Goal: Check status: Check status

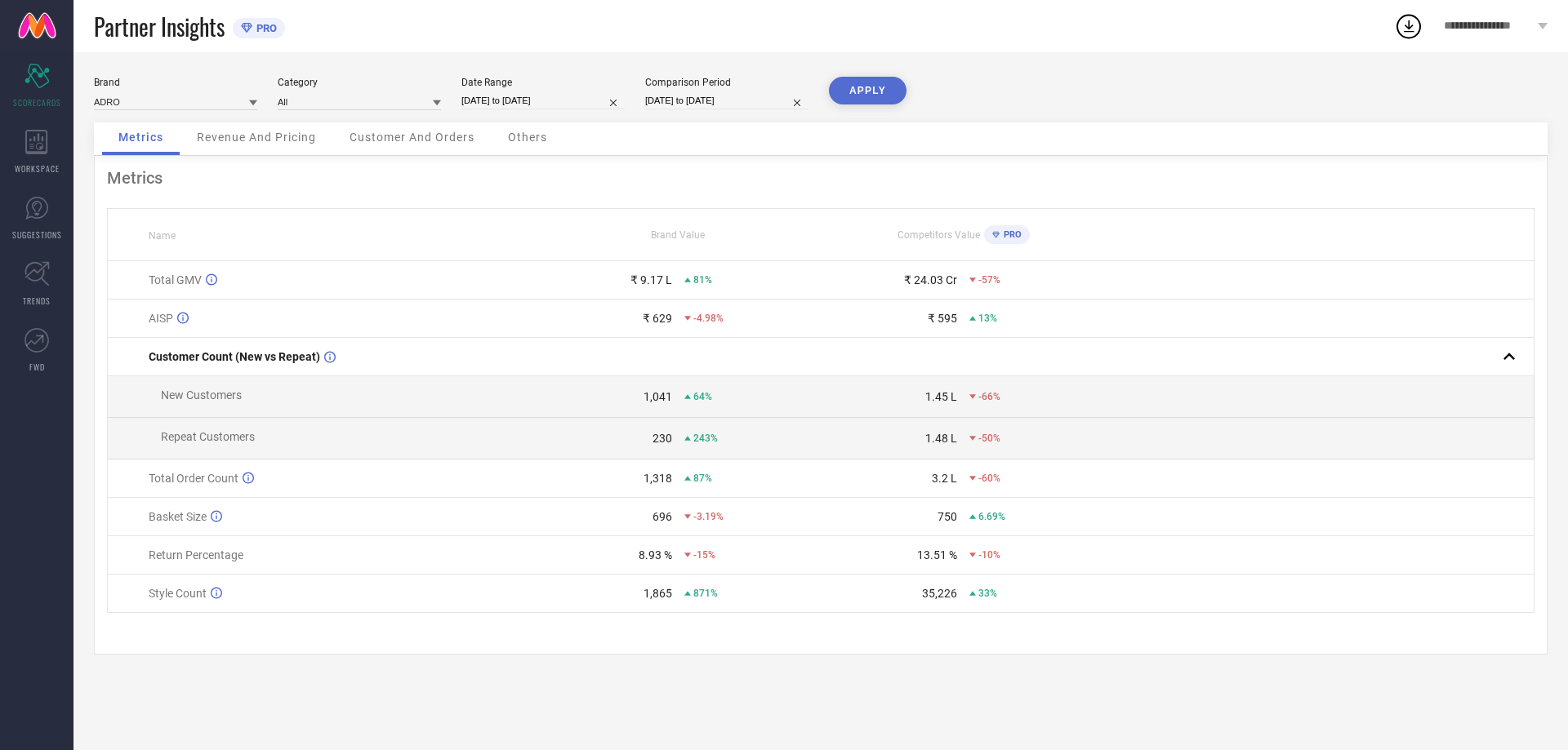
click at [506, 100] on input "[DATE] to [DATE]" at bounding box center [543, 100] width 163 height 17
select select "7"
select select "2025"
select select "8"
select select "2025"
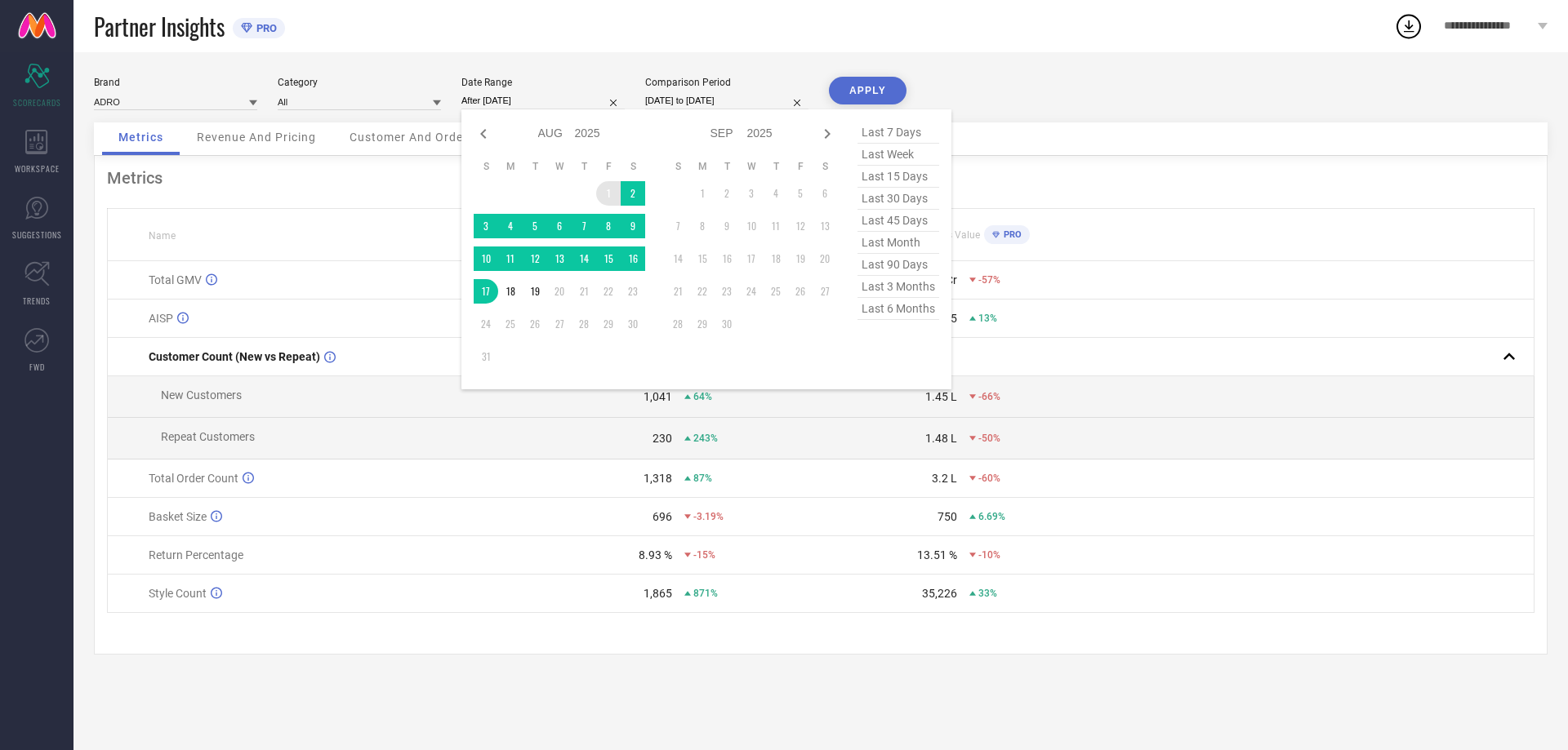
click at [606, 185] on td "1" at bounding box center [608, 193] width 25 height 25
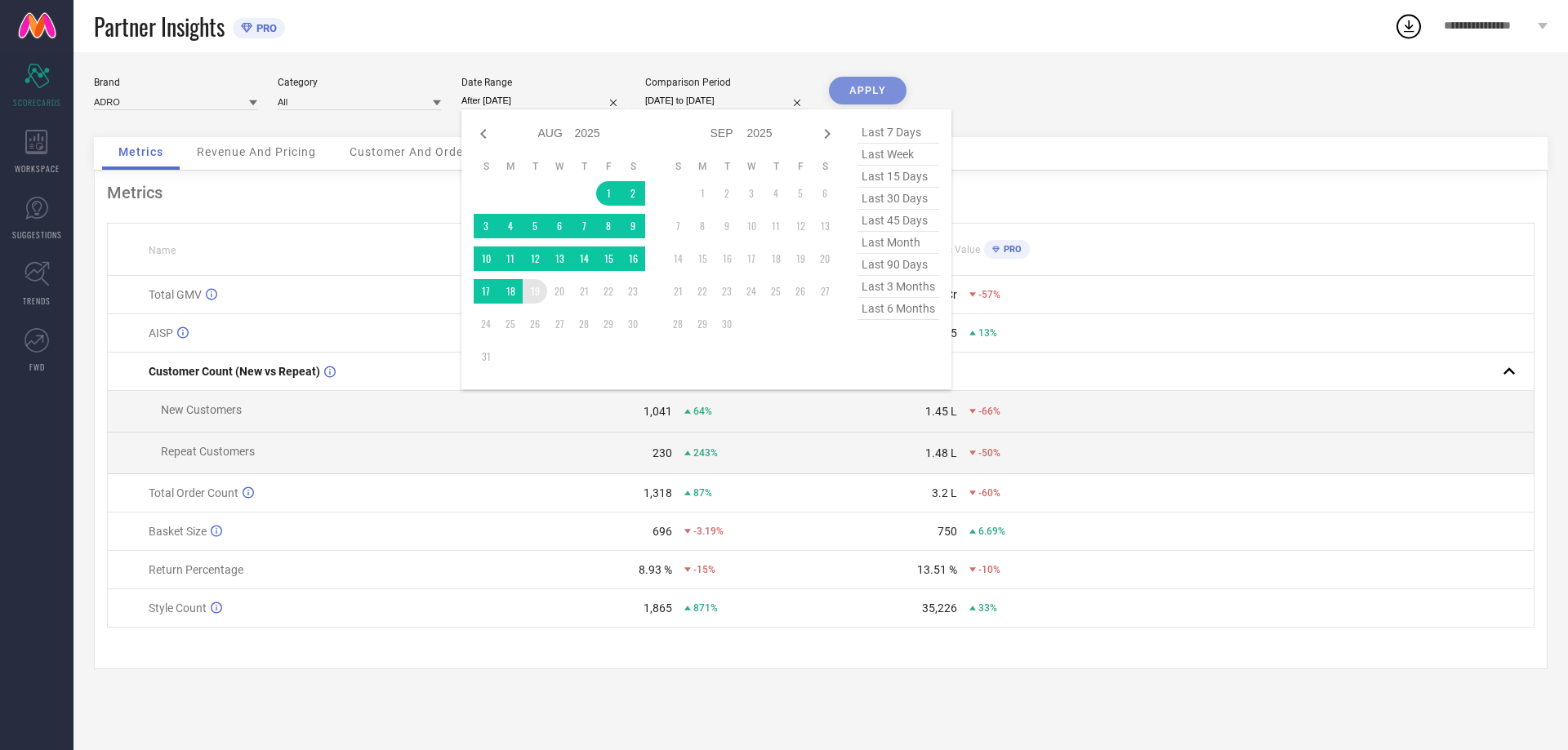
type input "[DATE] to [DATE]"
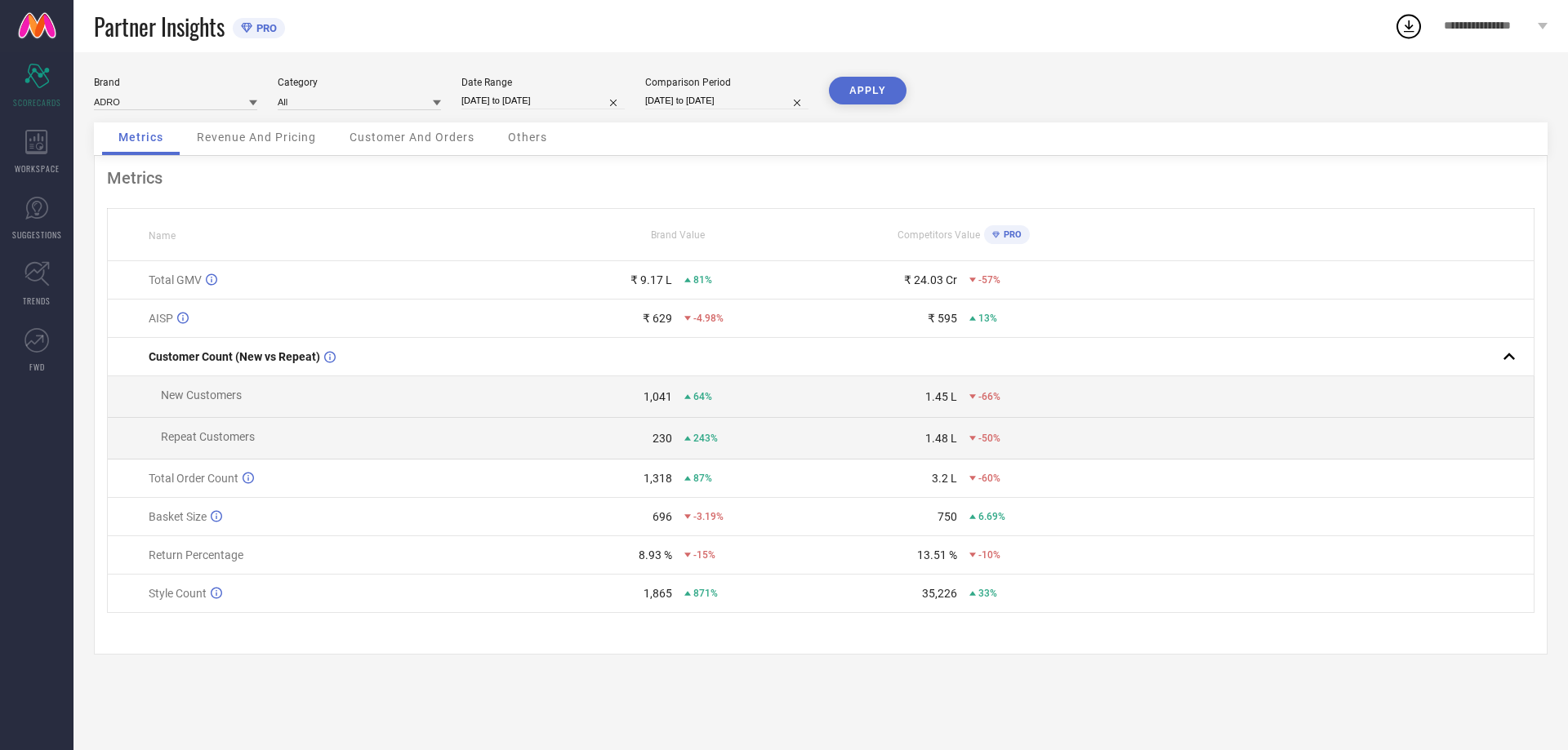
click at [878, 88] on button "APPLY" at bounding box center [868, 90] width 78 height 27
click at [260, 145] on div "Revenue And Pricing" at bounding box center [257, 138] width 152 height 32
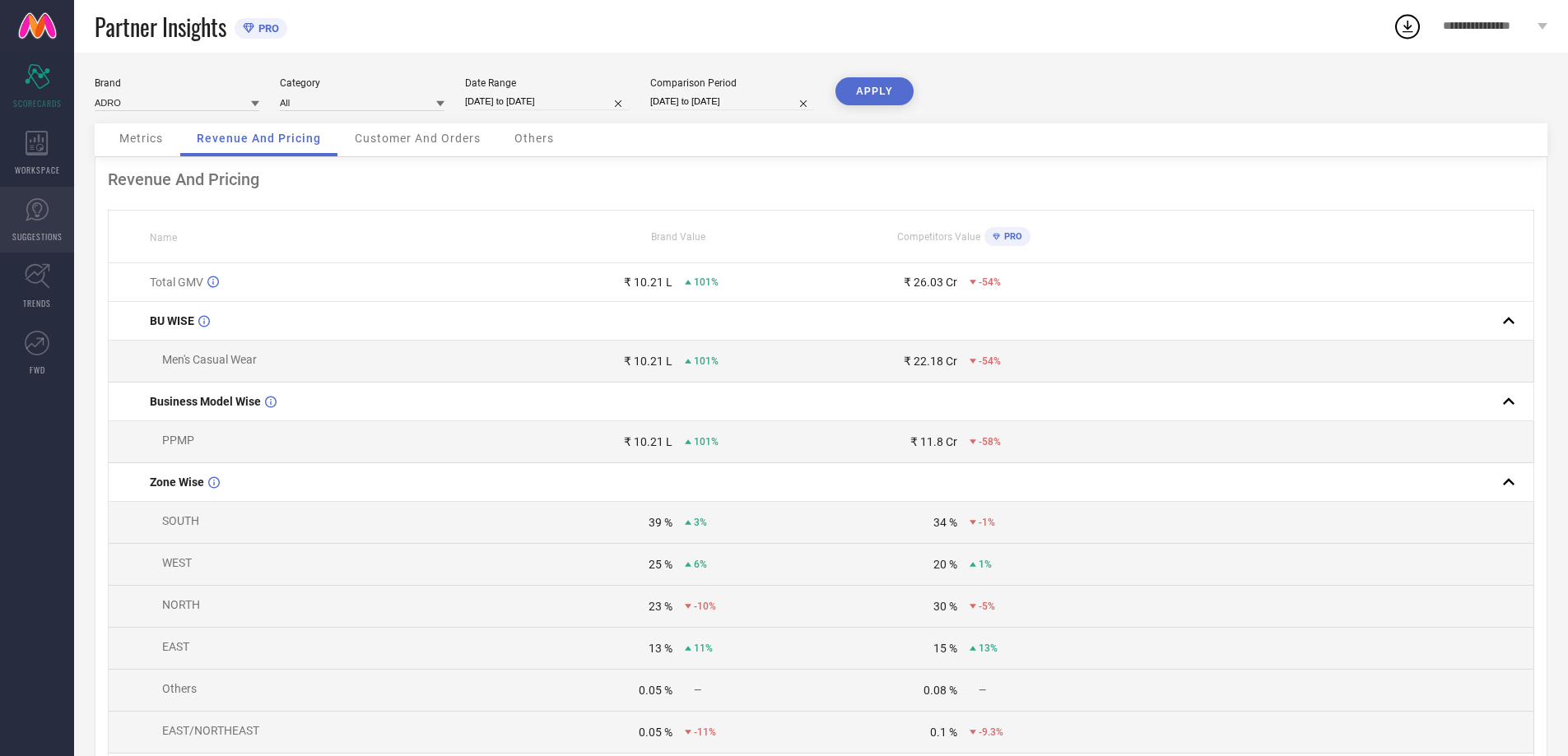
click at [27, 210] on icon at bounding box center [37, 210] width 25 height 25
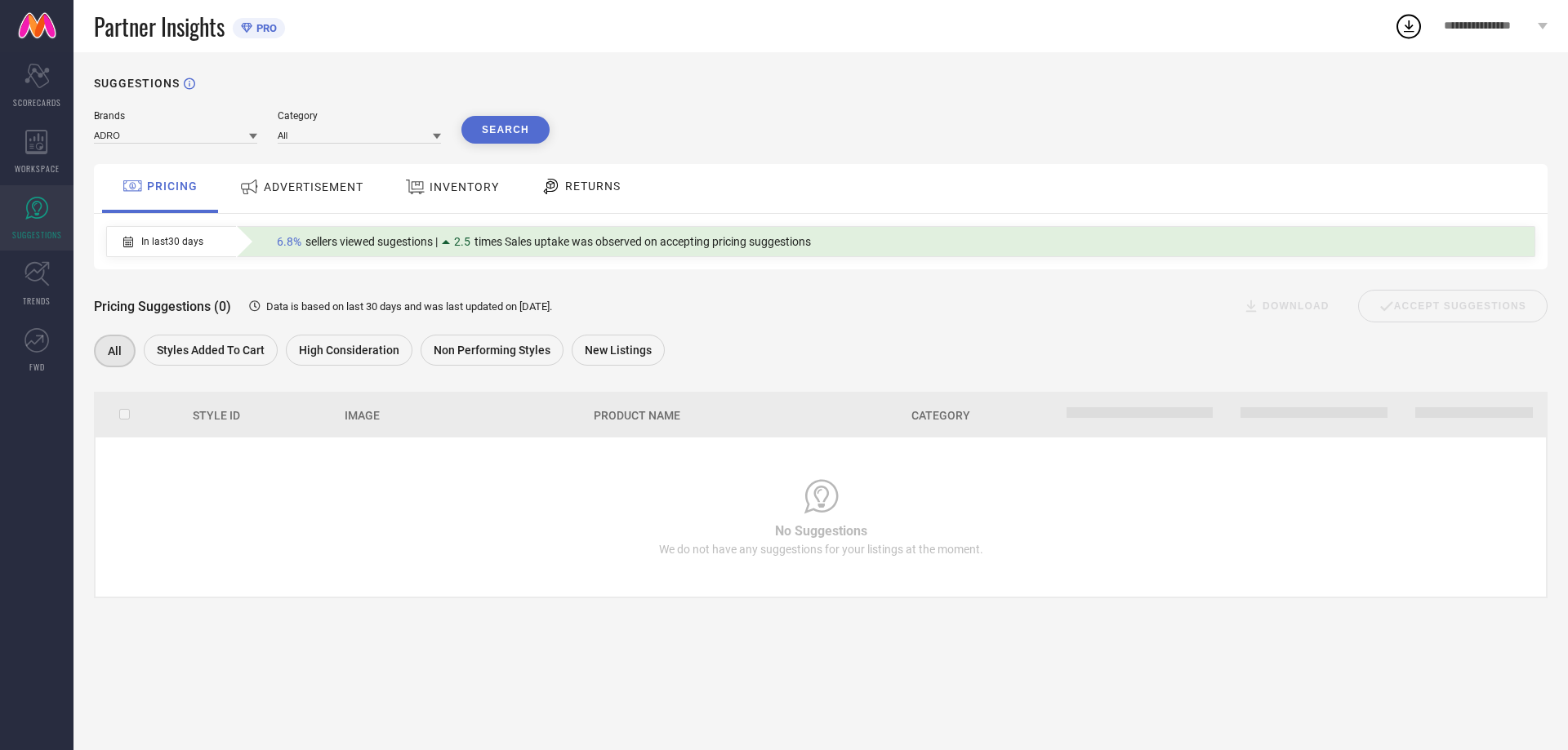
click at [348, 190] on span "ADVERTISEMENT" at bounding box center [313, 188] width 99 height 13
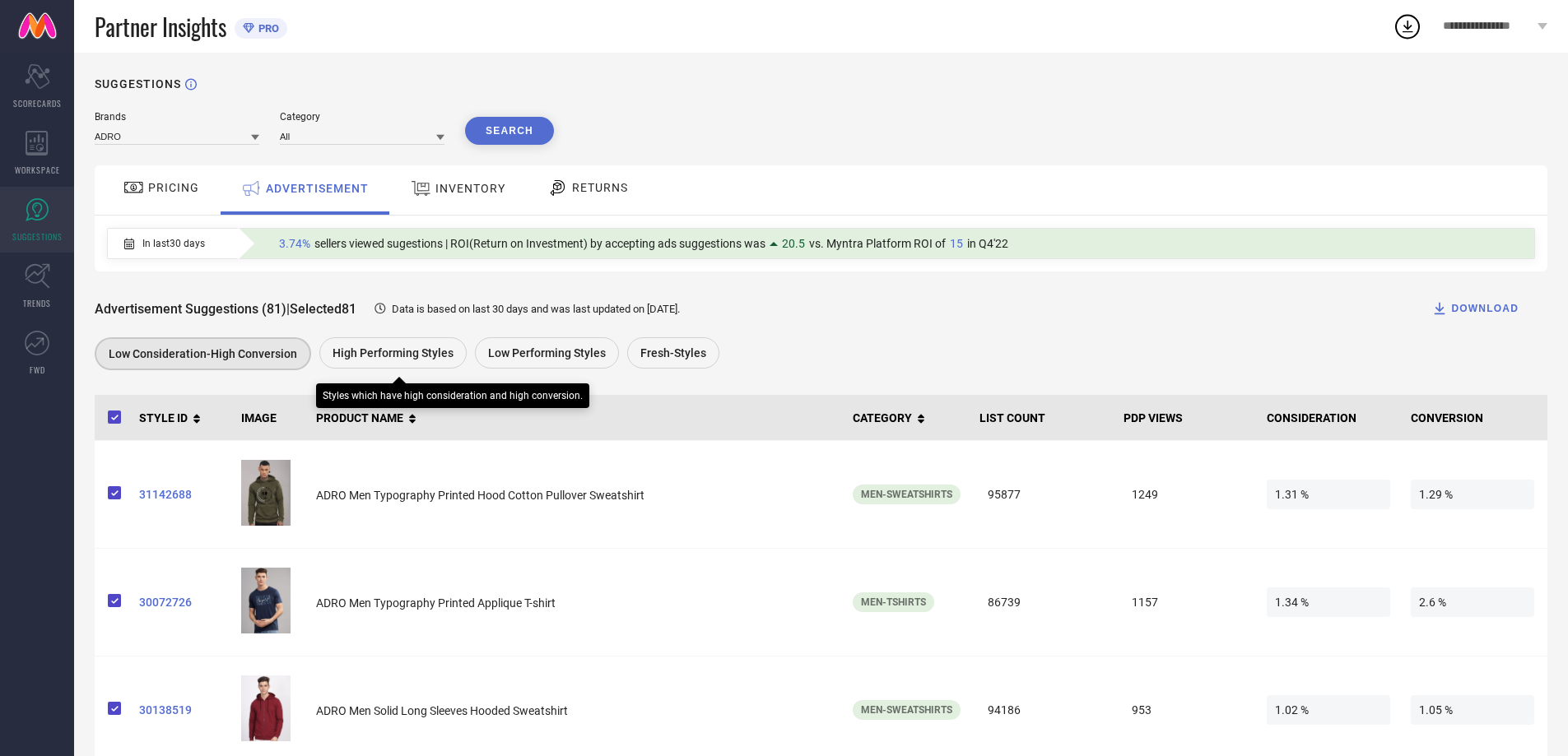
click at [397, 349] on span "High Performing Styles" at bounding box center [392, 353] width 121 height 13
